Goal: Navigation & Orientation: Find specific page/section

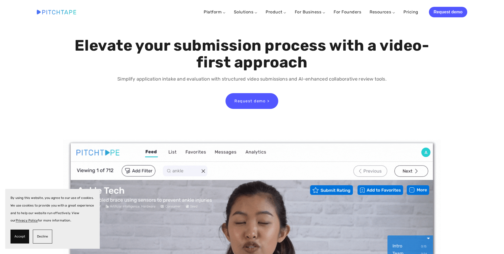
click at [108, 44] on h1 "Elevate your submission process with a video-first approach" at bounding box center [251, 54] width 357 height 34
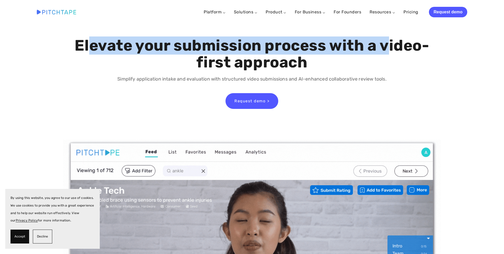
drag, startPoint x: 108, startPoint y: 41, endPoint x: 116, endPoint y: 65, distance: 25.0
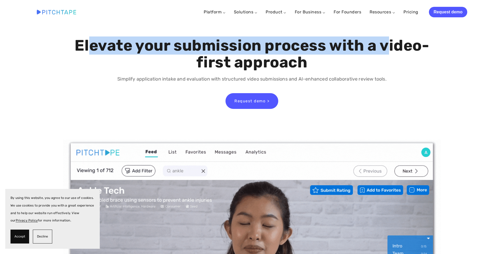
click at [116, 65] on h1 "Elevate your submission process with a video-first approach" at bounding box center [251, 54] width 357 height 34
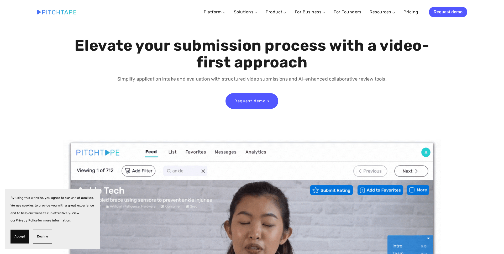
click at [119, 79] on p "Simplify application intake and evaluation with structured video submissions an…" at bounding box center [251, 79] width 357 height 8
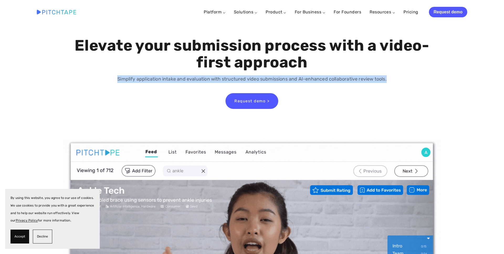
click at [119, 79] on p "Simplify application intake and evaluation with structured video submissions an…" at bounding box center [251, 79] width 357 height 8
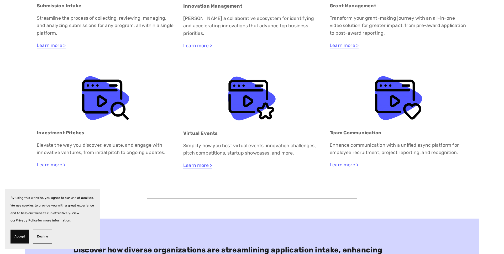
scroll to position [2026, 0]
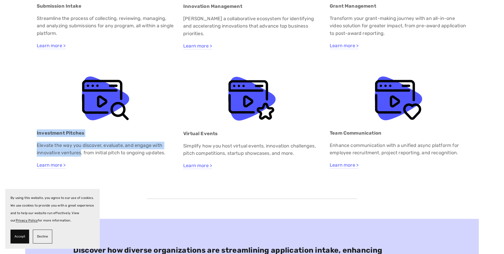
drag, startPoint x: 37, startPoint y: 129, endPoint x: 81, endPoint y: 152, distance: 49.3
click at [81, 152] on div "Investment Pitches Elevate the way you discover, evaluate, and engage with inno…" at bounding box center [105, 149] width 147 height 49
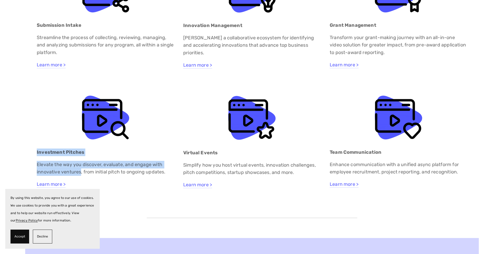
scroll to position [2005, 0]
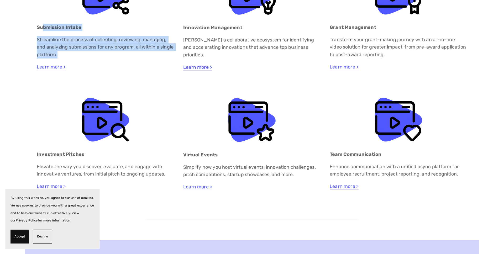
drag, startPoint x: 44, startPoint y: 24, endPoint x: 128, endPoint y: 59, distance: 91.7
click at [128, 59] on div "Submission Intake Streamline the process of collecting, reviewing, managing, an…" at bounding box center [106, 47] width 138 height 47
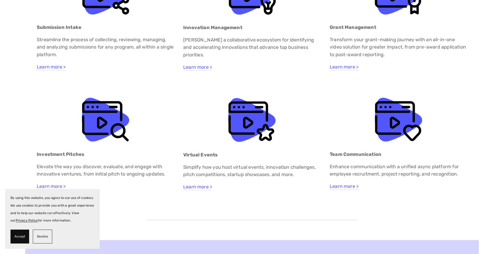
click at [188, 30] on strong "Innovation Management" at bounding box center [212, 28] width 59 height 6
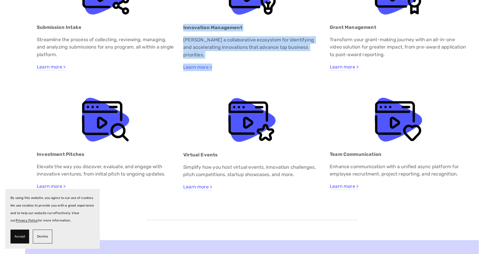
drag, startPoint x: 181, startPoint y: 25, endPoint x: 234, endPoint y: 74, distance: 72.7
click at [234, 74] on div "Innovation Management [PERSON_NAME] a collaborative ecosystem for identifying a…" at bounding box center [252, 47] width 147 height 56
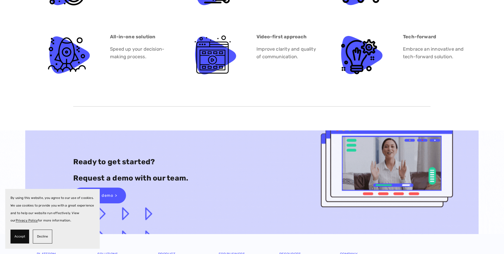
scroll to position [3173, 0]
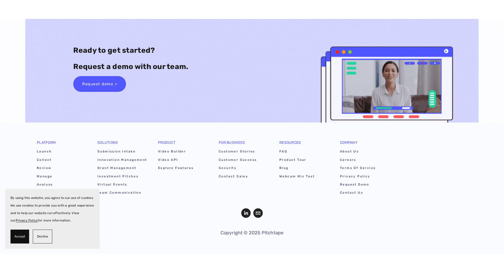
click at [226, 232] on p "Copyright © 2025 Pitchtape" at bounding box center [252, 233] width 211 height 8
click at [323, 243] on div "[PHONE_NUMBER] [EMAIL_ADDRESS][DOMAIN_NAME] Hours Platform Launch Collect Revie…" at bounding box center [252, 189] width 473 height 132
click at [343, 150] on link "About Us" at bounding box center [365, 152] width 50 height 8
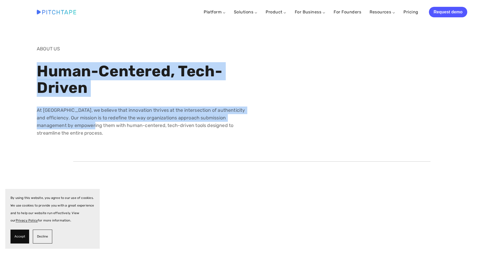
drag, startPoint x: 33, startPoint y: 75, endPoint x: 114, endPoint y: 124, distance: 94.7
click at [114, 124] on div "ABOUT US Human-Centered, Tech-Driven At [GEOGRAPHIC_DATA], we believe that inno…" at bounding box center [142, 91] width 220 height 92
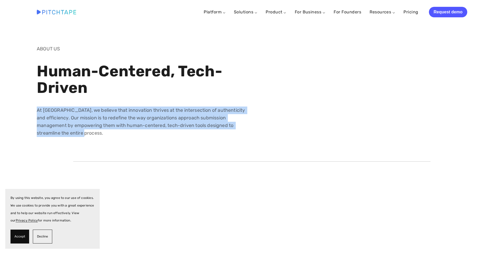
drag, startPoint x: 119, startPoint y: 134, endPoint x: 49, endPoint y: 100, distance: 77.5
click at [49, 100] on div "ABOUT US Human-Centered, Tech-Driven At [GEOGRAPHIC_DATA], we believe that inno…" at bounding box center [142, 91] width 211 height 92
